Goal: Information Seeking & Learning: Learn about a topic

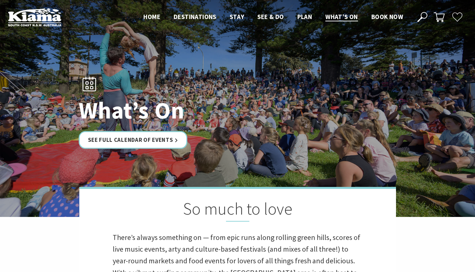
click at [99, 136] on link "See Full Calendar of Events" at bounding box center [133, 140] width 109 height 18
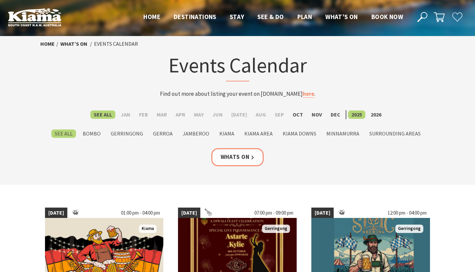
click at [289, 115] on label "Oct" at bounding box center [297, 114] width 17 height 8
click at [0, 0] on input "Oct" at bounding box center [0, 0] width 0 height 0
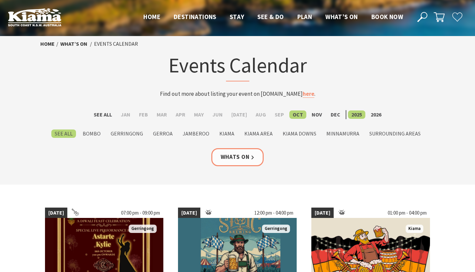
click at [226, 134] on label "Kiama" at bounding box center [227, 133] width 22 height 8
click at [0, 0] on input "Kiama" at bounding box center [0, 0] width 0 height 0
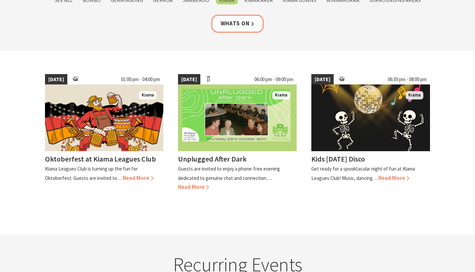
scroll to position [133, 0]
